Goal: Check status: Check status

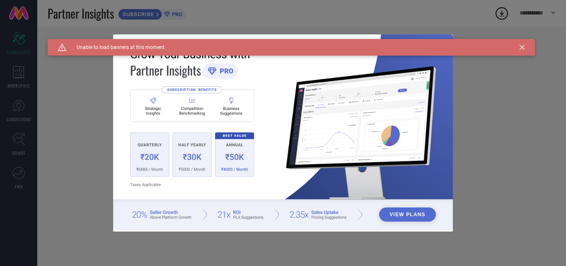
type input "All"
click at [520, 44] on div "Caution Created with Sketch. Unable to load banners at this moment" at bounding box center [292, 47] width 488 height 17
click at [526, 48] on div "Caution Created with Sketch. Unable to load banners at this moment" at bounding box center [292, 47] width 488 height 17
click at [520, 49] on icon at bounding box center [522, 47] width 5 height 5
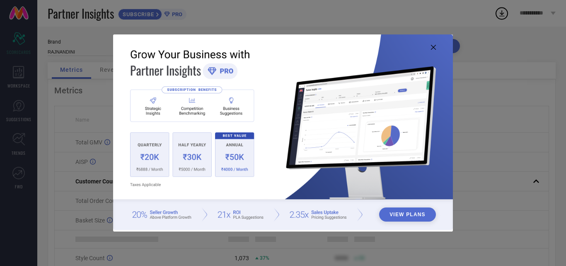
click at [433, 52] on img at bounding box center [283, 131] width 340 height 195
click at [435, 46] on icon at bounding box center [433, 47] width 5 height 5
